Goal: Task Accomplishment & Management: Complete application form

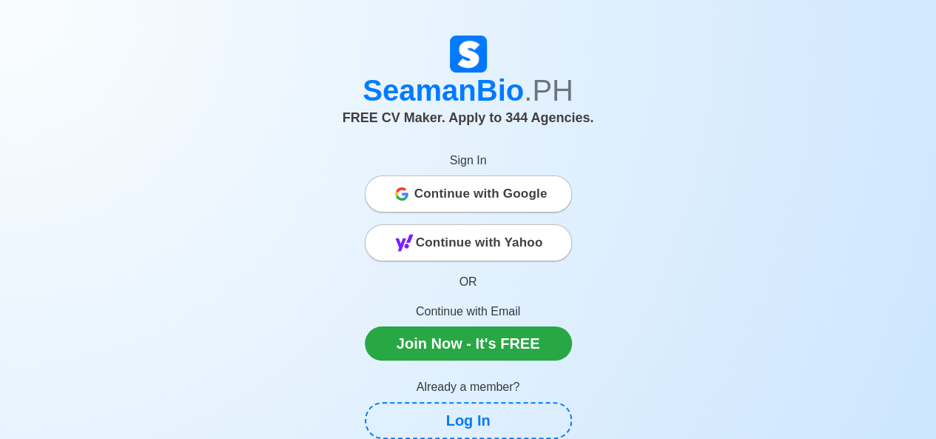
click at [435, 194] on span "Continue with Google" at bounding box center [480, 194] width 133 height 30
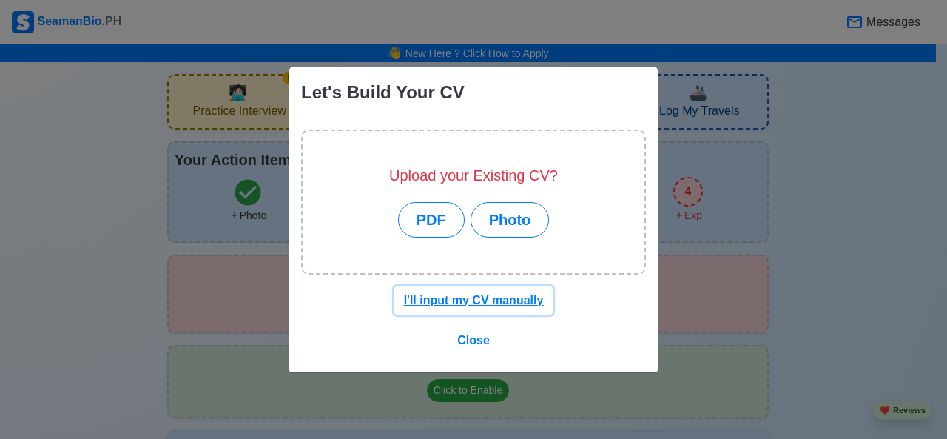
click at [440, 300] on u "I'll input my CV manually" at bounding box center [474, 300] width 140 height 13
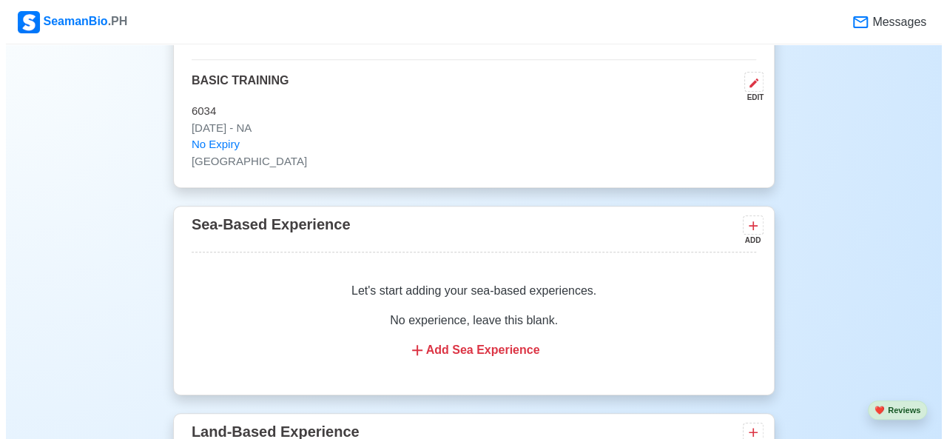
scroll to position [3149, 0]
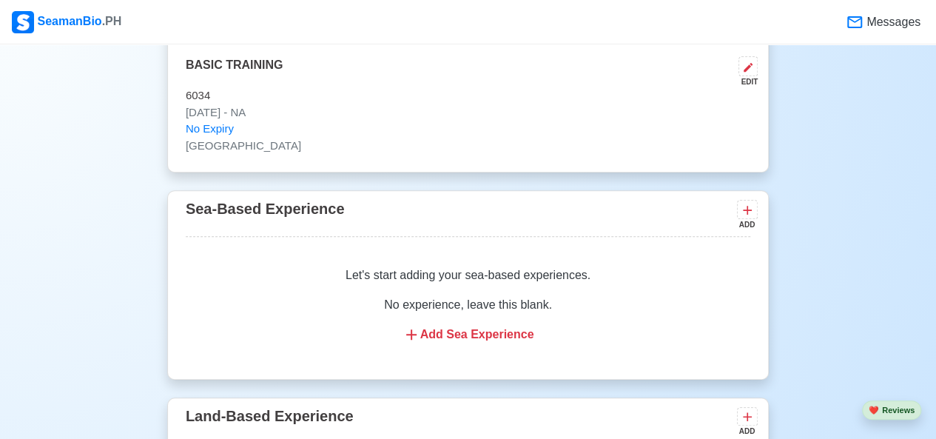
click at [460, 325] on div "Add Sea Experience" at bounding box center [467, 334] width 529 height 18
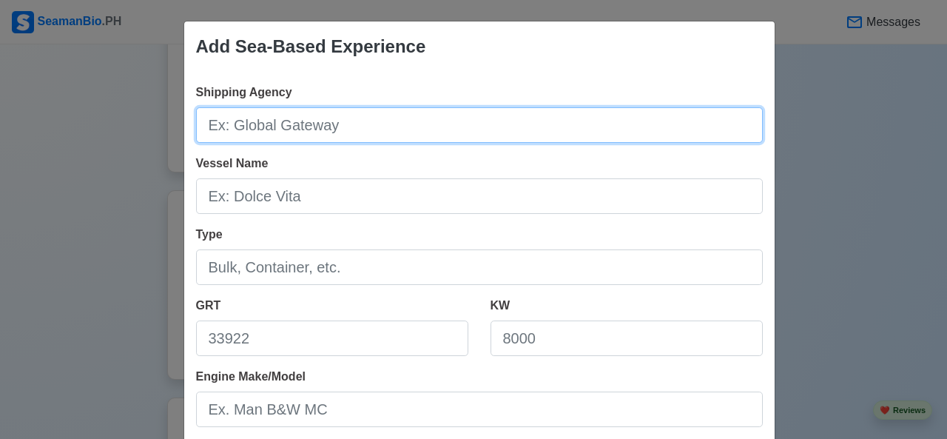
click at [324, 118] on input "Shipping Agency" at bounding box center [479, 125] width 567 height 36
type input "Biraddali Interisland Shipping Corporation"
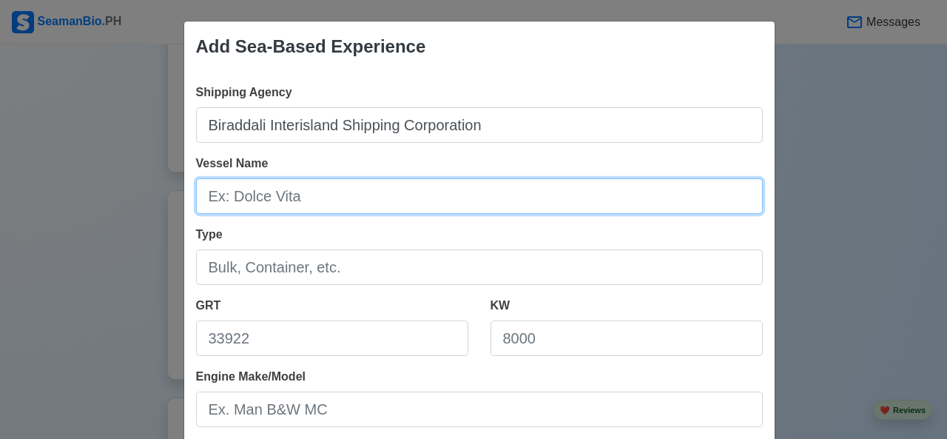
click at [266, 190] on input "Vessel Name" at bounding box center [479, 196] width 567 height 36
type input "LCT BIRADDALI 1"
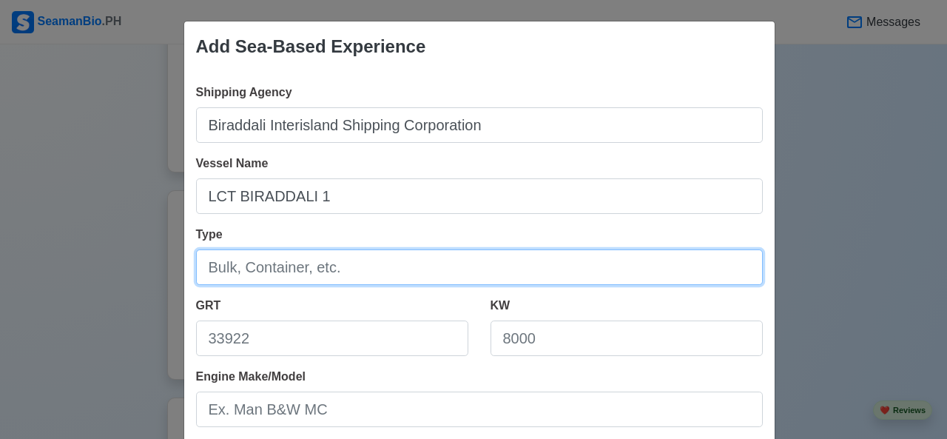
click at [260, 261] on input "Type" at bounding box center [479, 267] width 567 height 36
type input "Cargo"
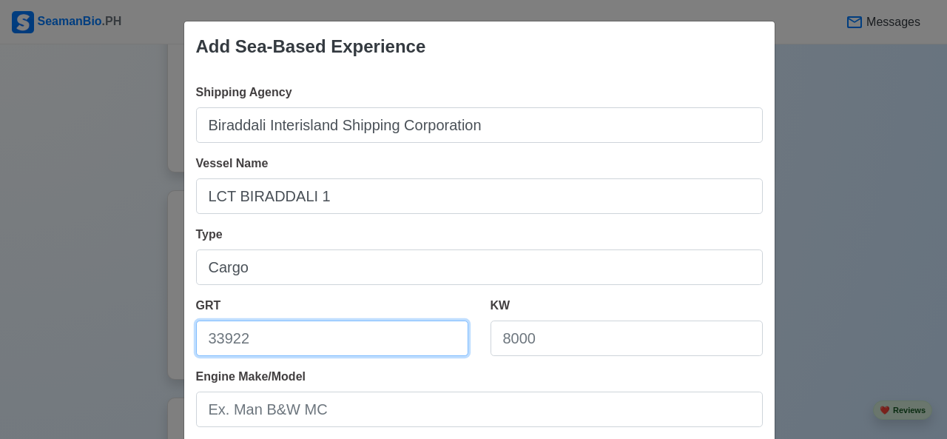
click at [241, 339] on input "GRT" at bounding box center [332, 338] width 272 height 36
type input "826"
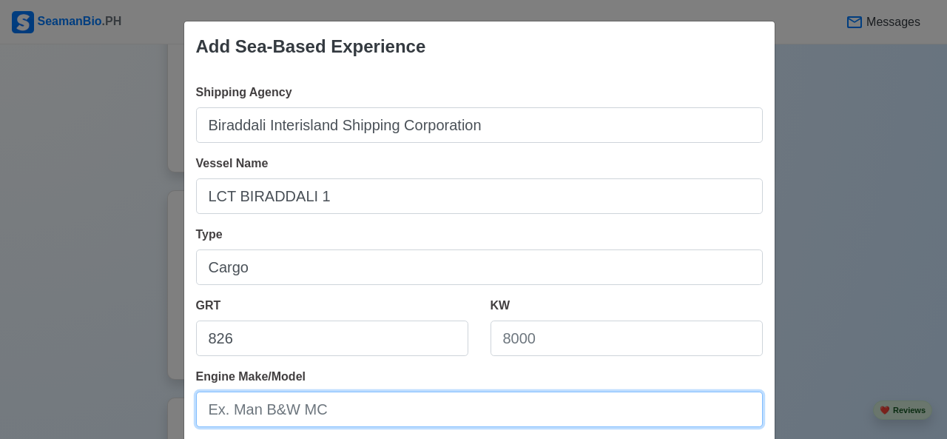
click at [357, 406] on input "Engine Make/Model" at bounding box center [479, 409] width 567 height 36
type input "MUT"
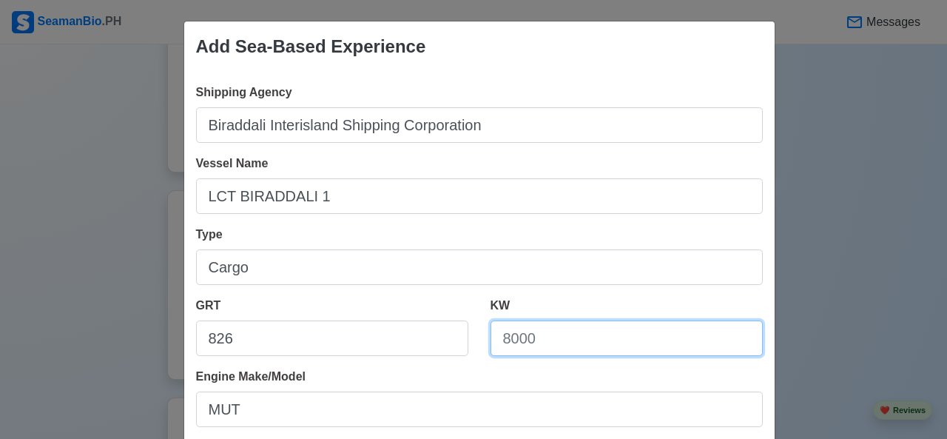
click at [553, 334] on input "KW" at bounding box center [626, 338] width 272 height 36
click at [540, 338] on input "KW" at bounding box center [626, 338] width 272 height 36
type input "1460"
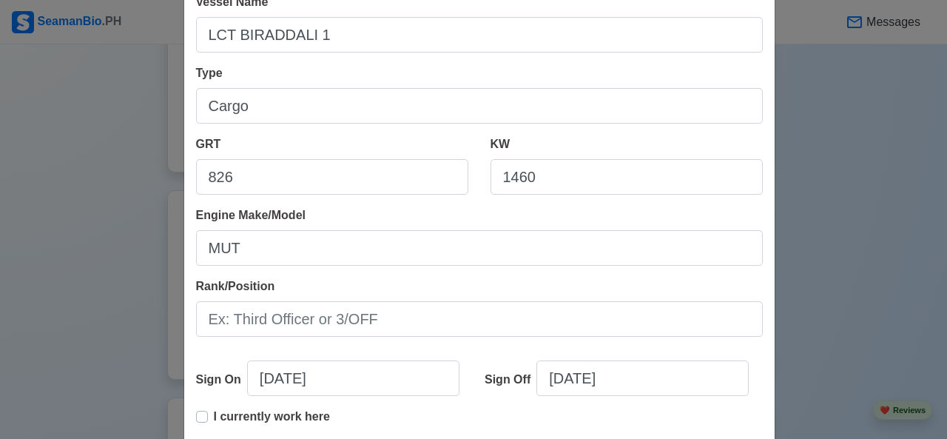
scroll to position [163, 0]
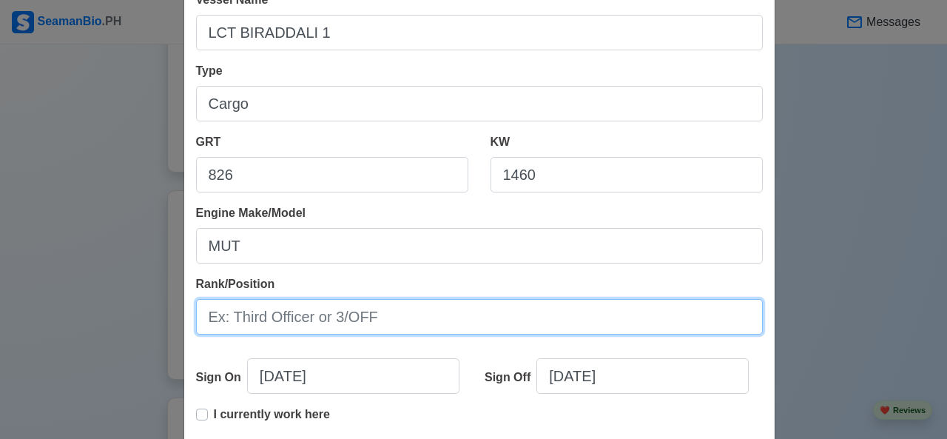
click at [578, 328] on input "Rank/Position" at bounding box center [479, 317] width 567 height 36
type input "Deck Cadet"
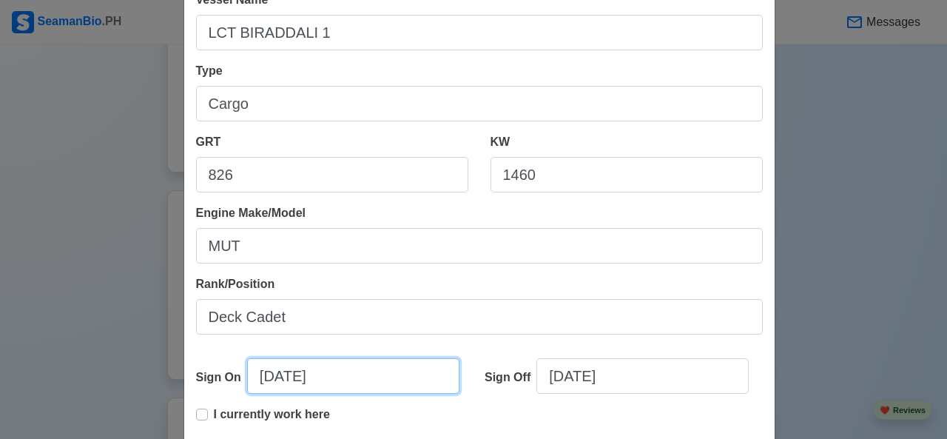
select select "****"
select select "******"
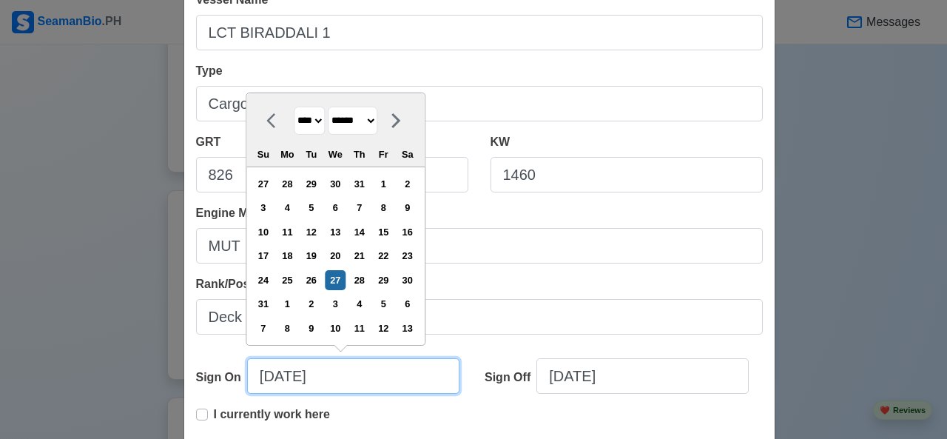
click at [368, 371] on input "[DATE]" at bounding box center [353, 376] width 212 height 36
click at [312, 124] on select "**** **** **** **** **** **** **** **** **** **** **** **** **** **** **** ****…" at bounding box center [309, 121] width 31 height 29
select select "****"
click at [294, 131] on select "**** **** **** **** **** **** **** **** **** **** **** **** **** **** **** ****…" at bounding box center [309, 121] width 31 height 29
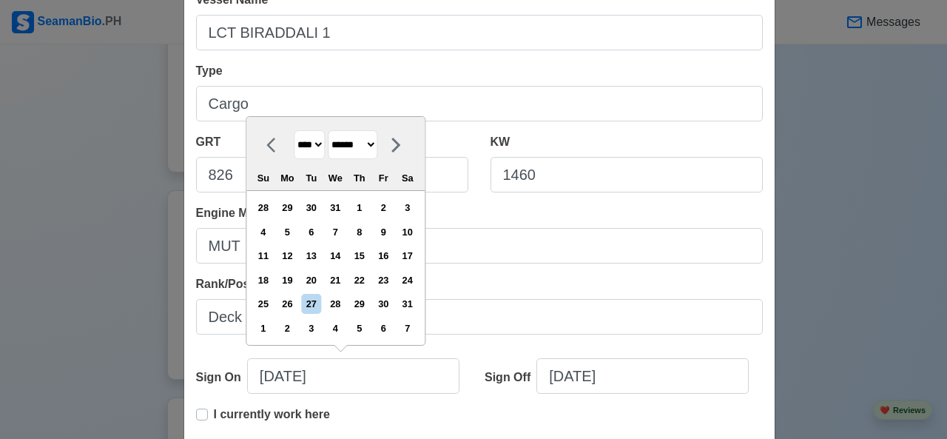
click at [265, 156] on div at bounding box center [275, 144] width 37 height 29
select select "****"
click at [383, 237] on div "12" at bounding box center [384, 232] width 20 height 20
type input "[DATE]"
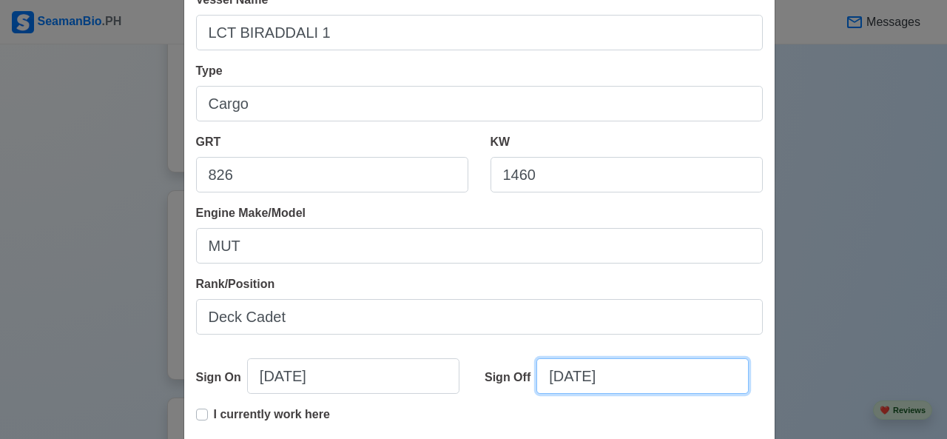
select select "****"
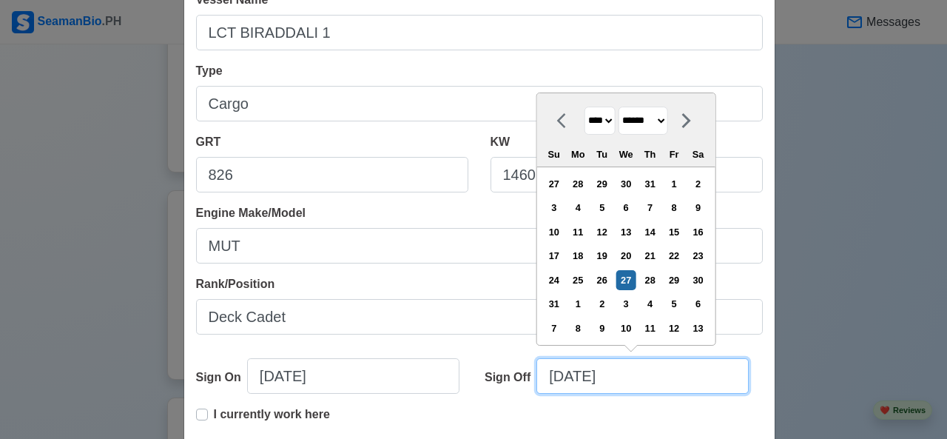
click at [607, 384] on input "[DATE]" at bounding box center [642, 376] width 212 height 36
click at [557, 126] on icon at bounding box center [566, 121] width 18 height 18
select select "****"
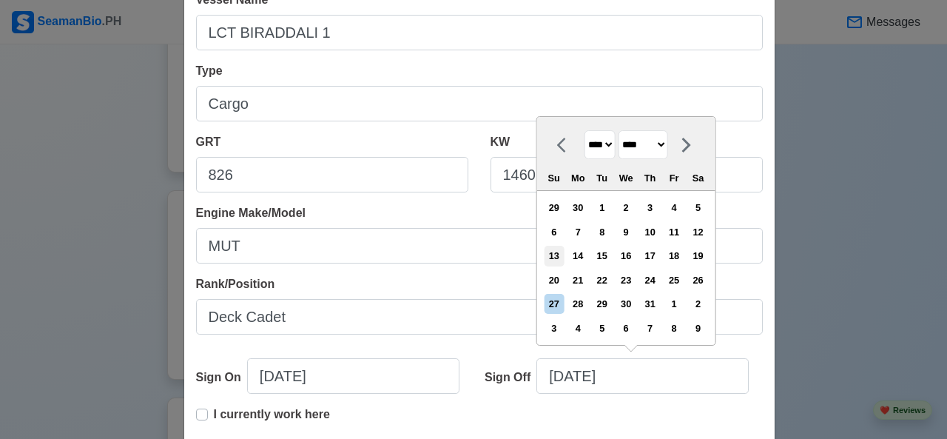
click at [559, 257] on div "13" at bounding box center [554, 256] width 20 height 20
type input "[DATE]"
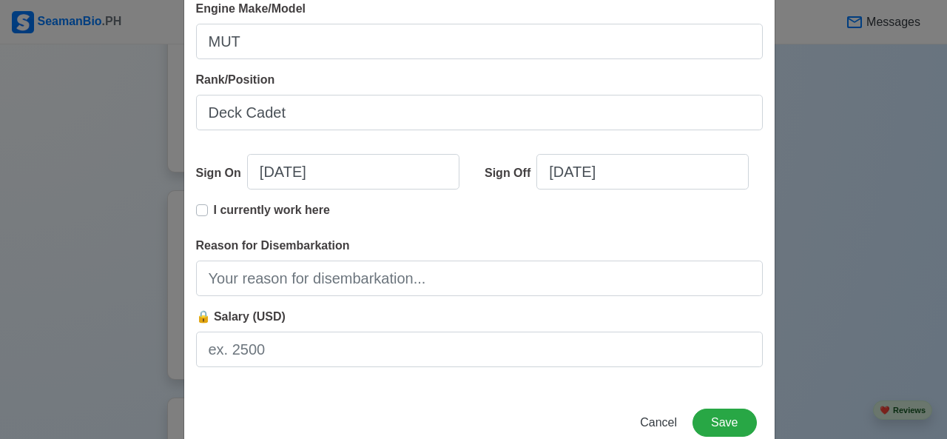
scroll to position [370, 0]
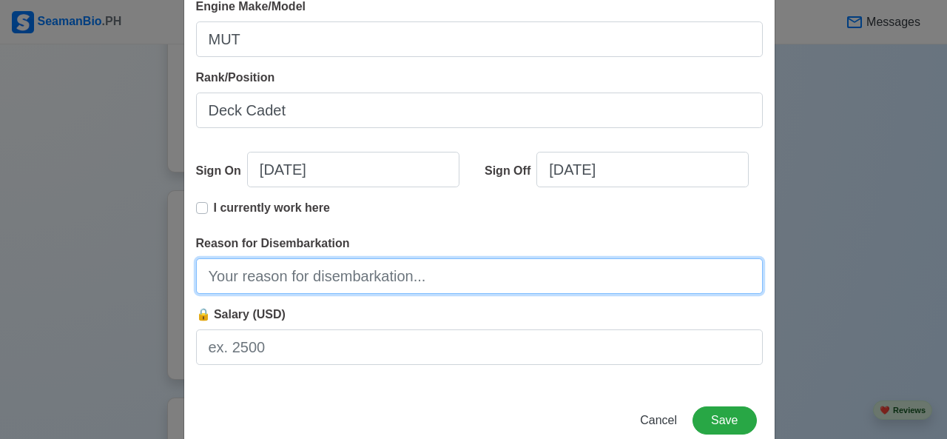
click at [539, 274] on input "Reason for Disembarkation" at bounding box center [479, 276] width 567 height 36
type input "Finish Contract"
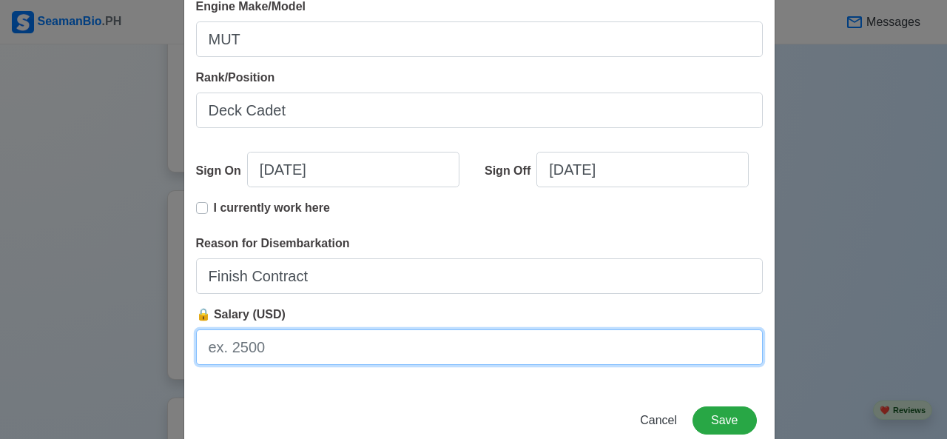
click at [407, 340] on input "🔒 Salary (USD)" at bounding box center [479, 347] width 567 height 36
type input "N/A"
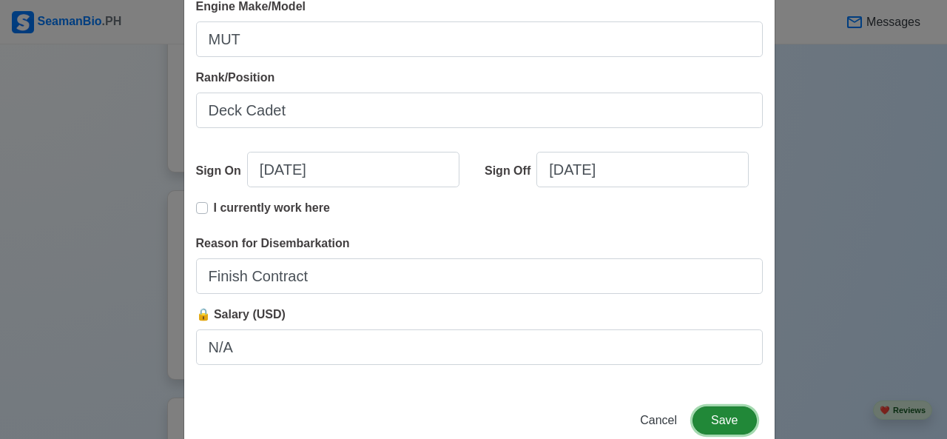
click at [715, 415] on button "Save" at bounding box center [724, 420] width 64 height 28
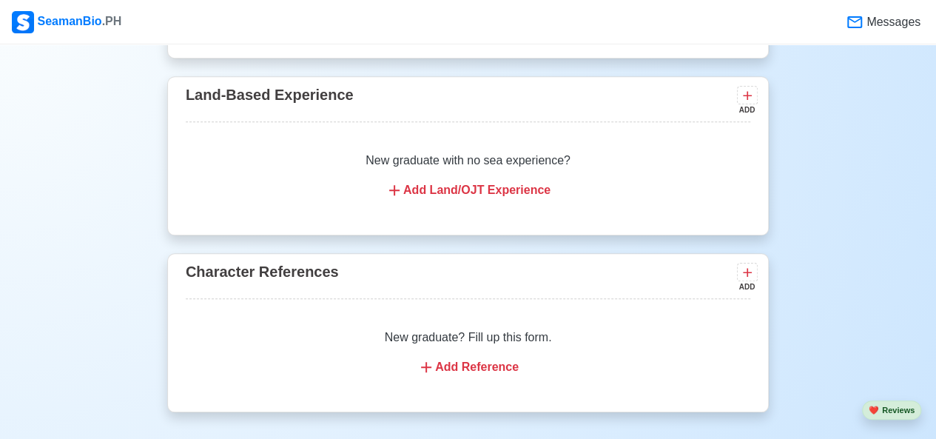
scroll to position [3334, 0]
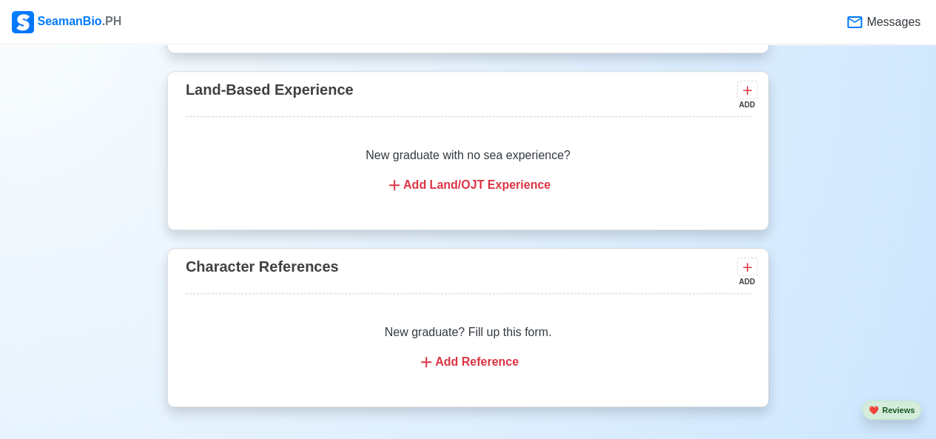
click at [502, 353] on div "Add Reference" at bounding box center [467, 362] width 529 height 18
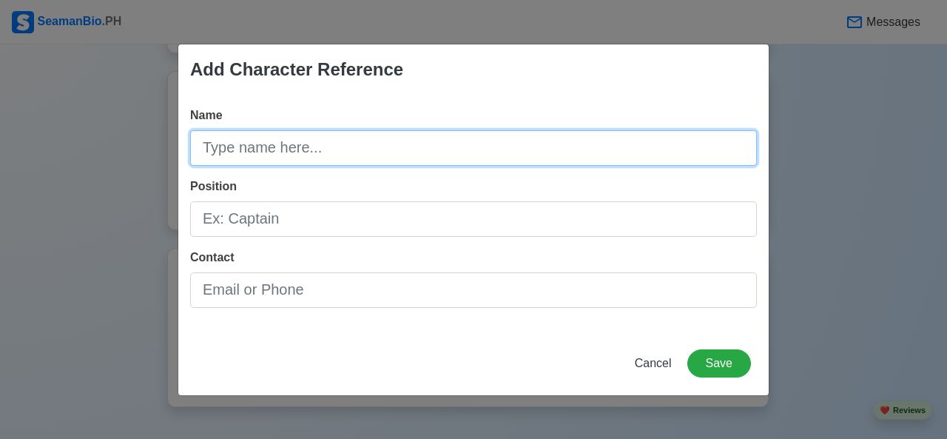
click at [286, 148] on input "Name" at bounding box center [473, 148] width 567 height 36
type input "[PERSON_NAME]"
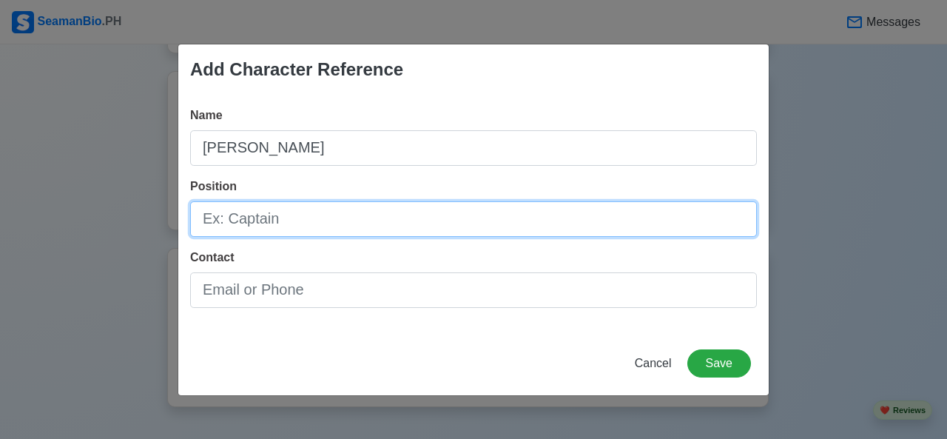
click at [249, 229] on input "Position" at bounding box center [473, 219] width 567 height 36
type input "Chief officer"
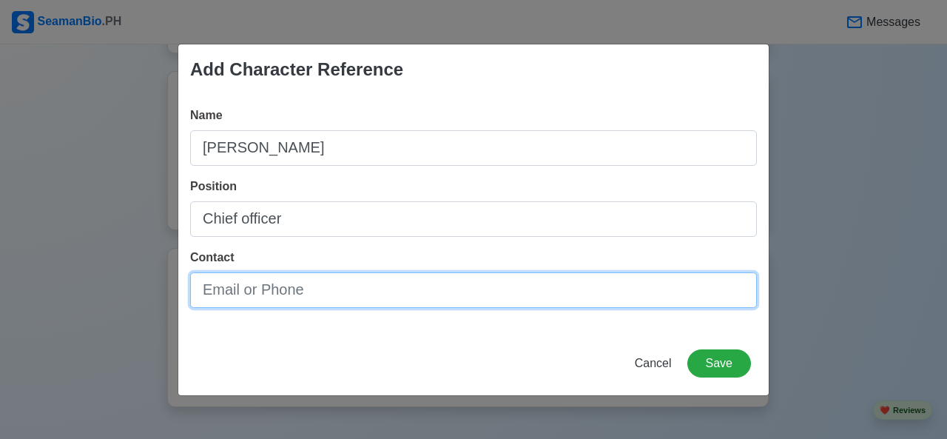
click at [285, 304] on input "Contact" at bounding box center [473, 290] width 567 height 36
type input "09813966673"
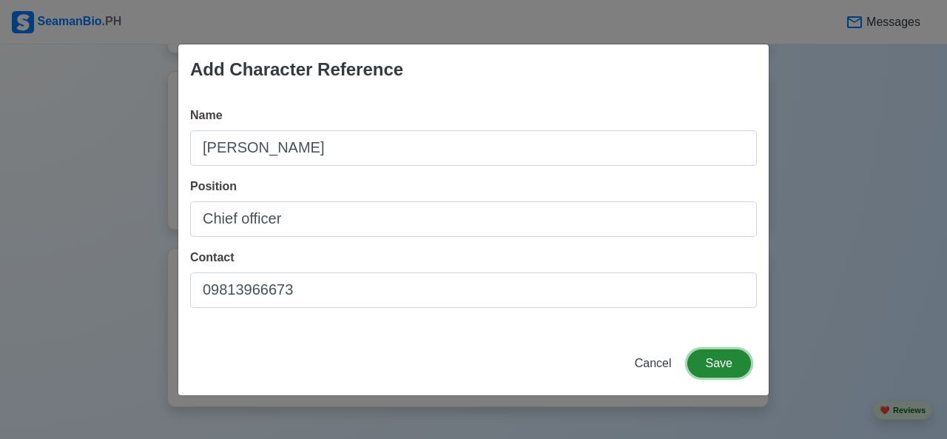
click at [713, 363] on button "Save" at bounding box center [719, 363] width 64 height 28
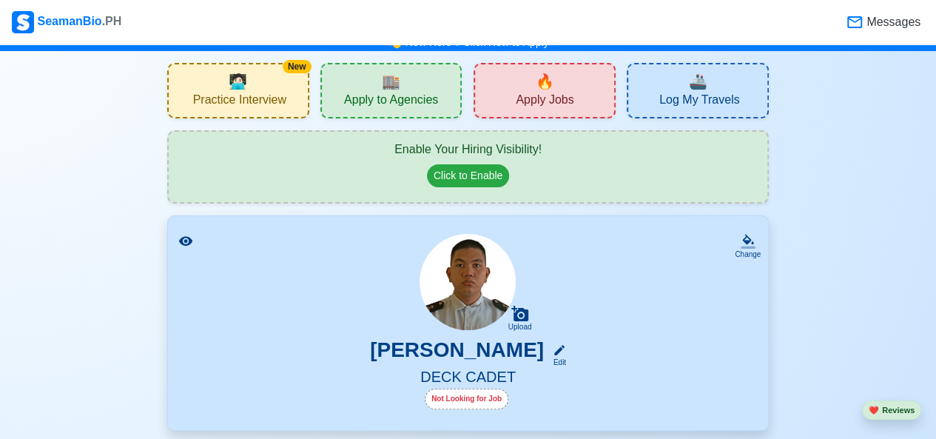
scroll to position [0, 0]
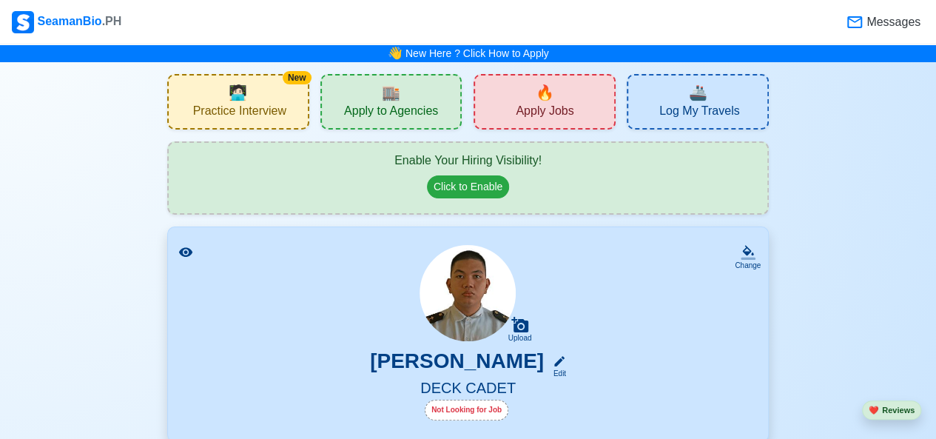
click at [570, 97] on div "🔥 Apply Jobs" at bounding box center [544, 101] width 142 height 55
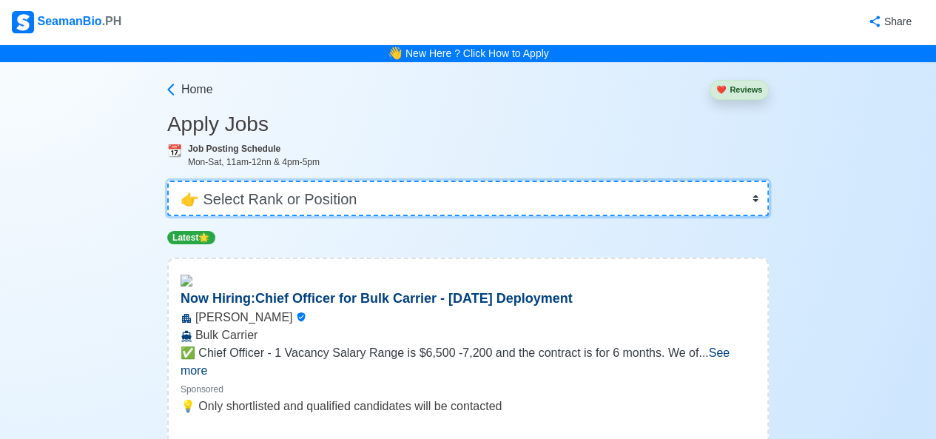
click at [757, 202] on select "👉 Select Rank or Position Master Chief Officer 2nd Officer 3rd Officer Junior O…" at bounding box center [467, 199] width 601 height 36
select select "Ordinary [PERSON_NAME]"
click at [169, 181] on select "👉 Select Rank or Position Master Chief Officer 2nd Officer 3rd Officer Junior O…" at bounding box center [467, 199] width 601 height 36
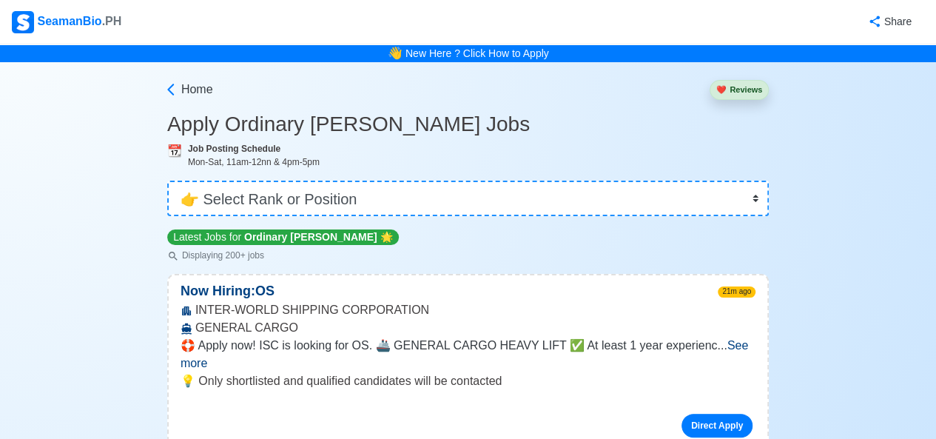
click at [715, 348] on span "See more" at bounding box center [464, 354] width 567 height 30
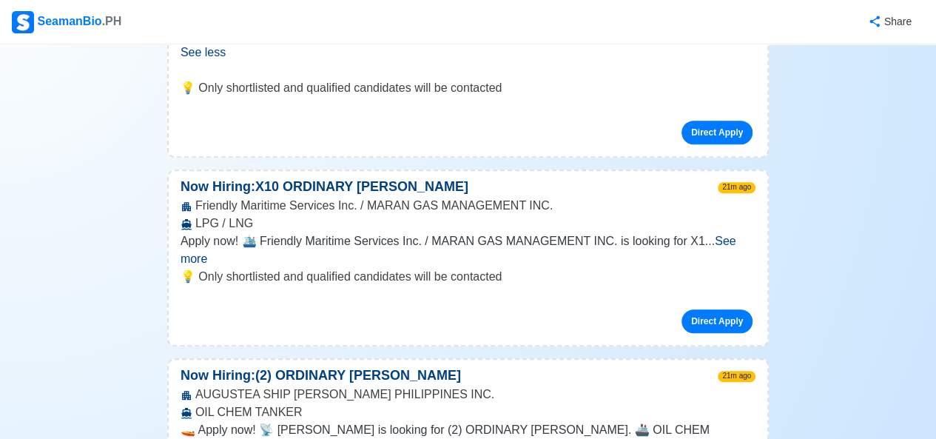
scroll to position [404, 0]
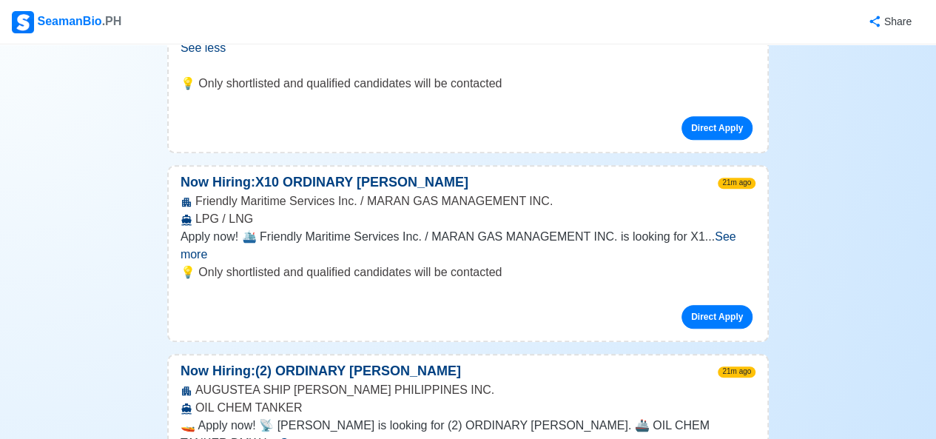
click at [725, 236] on span "See more" at bounding box center [459, 245] width 556 height 30
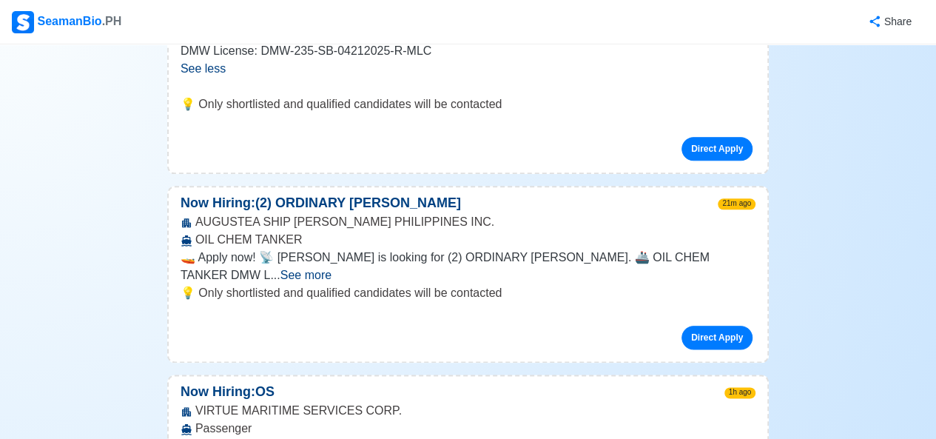
scroll to position [720, 0]
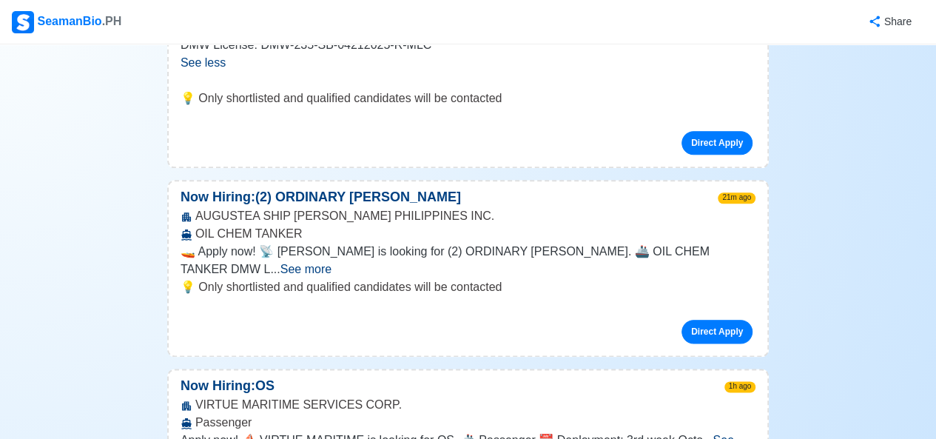
click at [331, 263] on span "See more" at bounding box center [305, 269] width 51 height 13
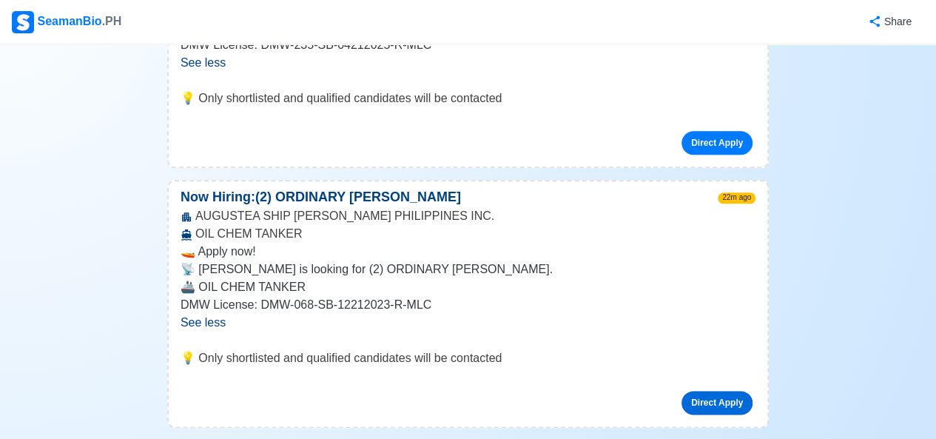
click at [709, 391] on link "Direct Apply" at bounding box center [716, 403] width 71 height 24
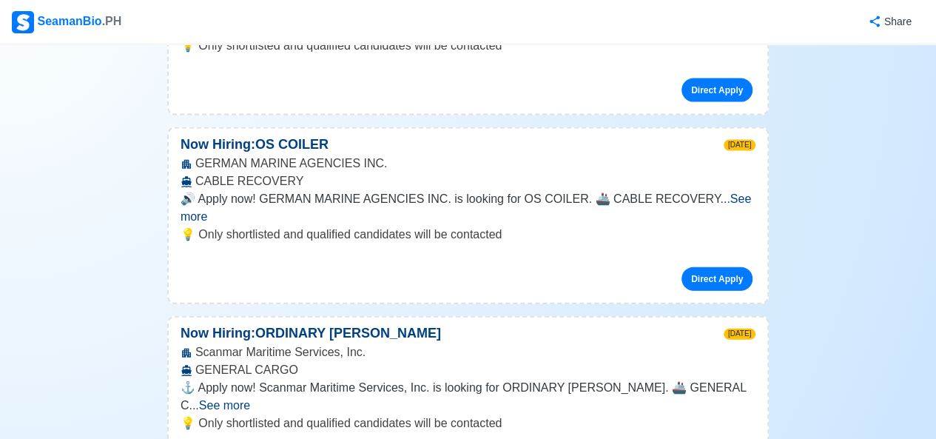
scroll to position [1255, 0]
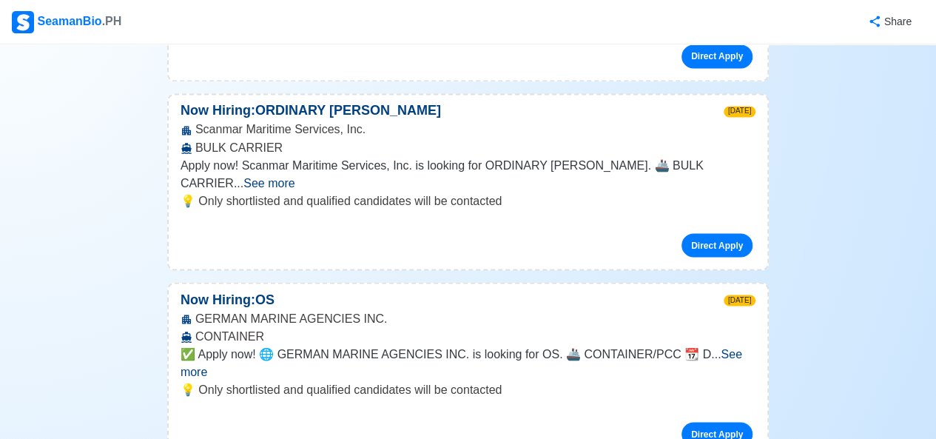
click at [719, 347] on span "See more" at bounding box center [461, 362] width 561 height 30
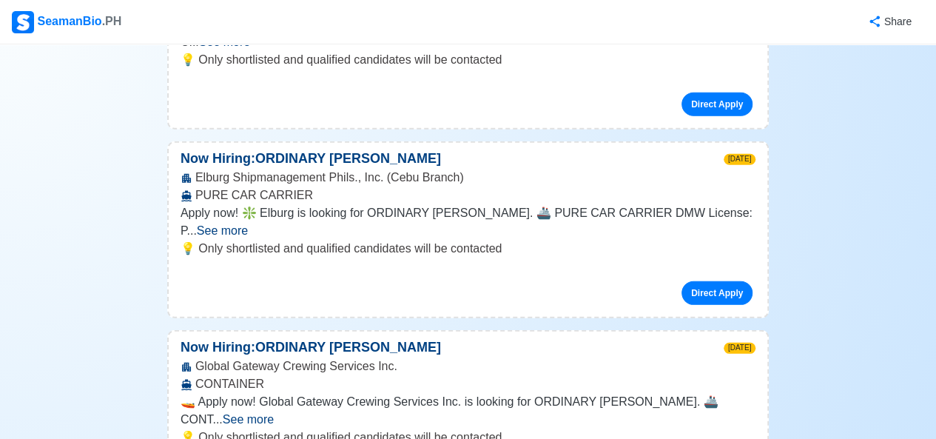
scroll to position [2222, 0]
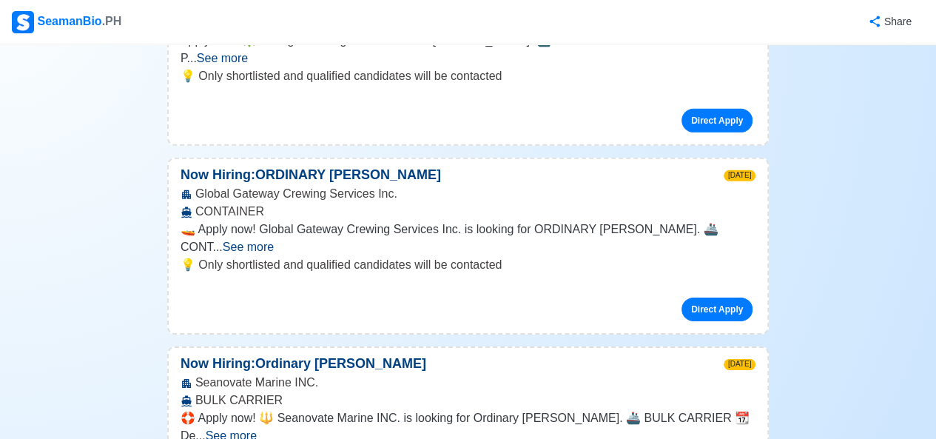
click at [257, 429] on span "See more" at bounding box center [231, 435] width 51 height 13
